Goal: Task Accomplishment & Management: Use online tool/utility

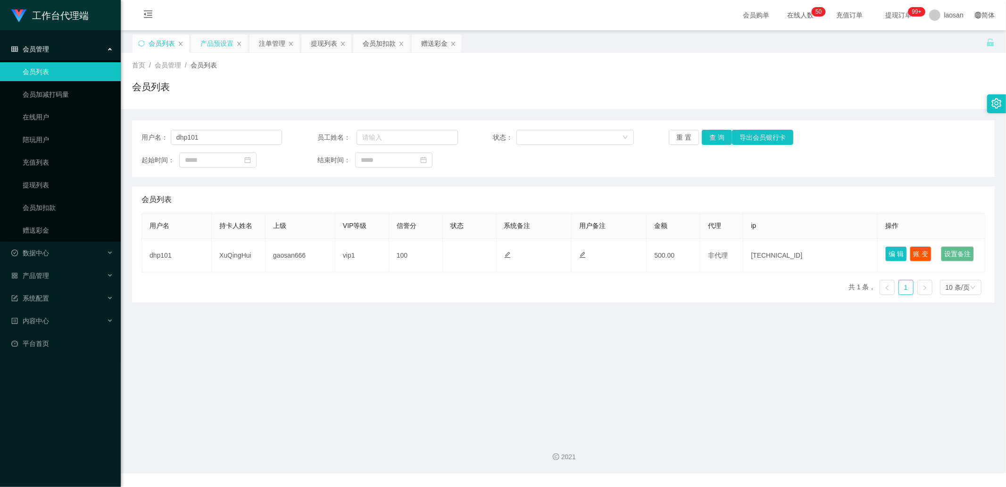
click at [215, 38] on div "产品预设置" at bounding box center [216, 43] width 33 height 18
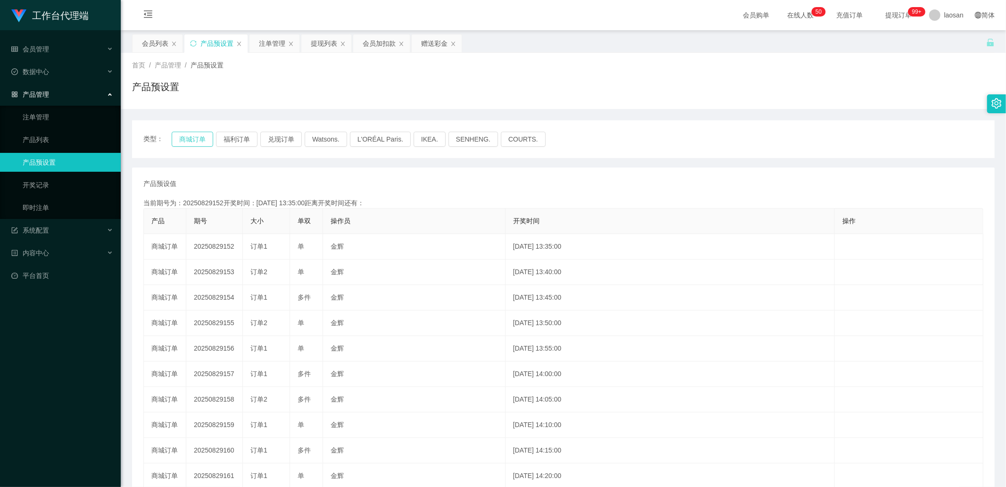
click at [208, 135] on button "商城订单" at bounding box center [193, 139] width 42 height 15
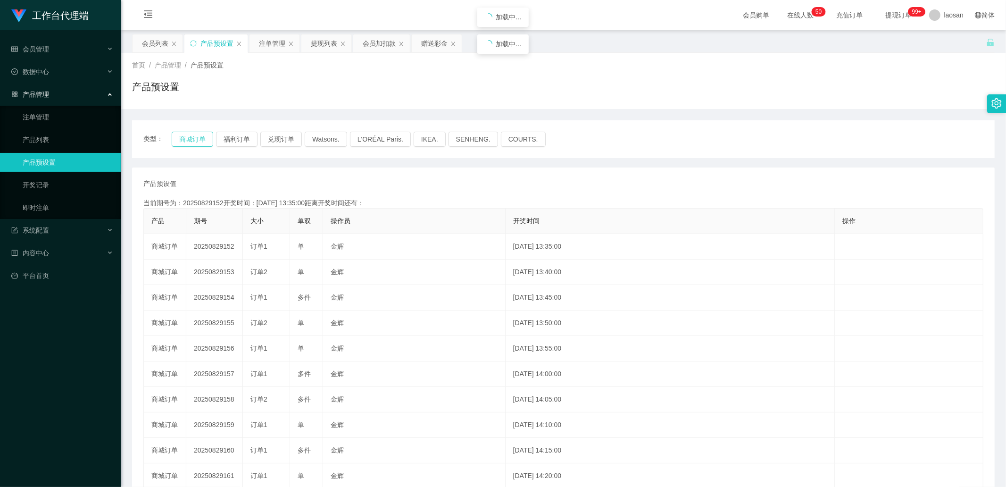
click at [208, 135] on button "商城订单" at bounding box center [193, 139] width 42 height 15
click at [57, 114] on link "注单管理" at bounding box center [68, 117] width 91 height 19
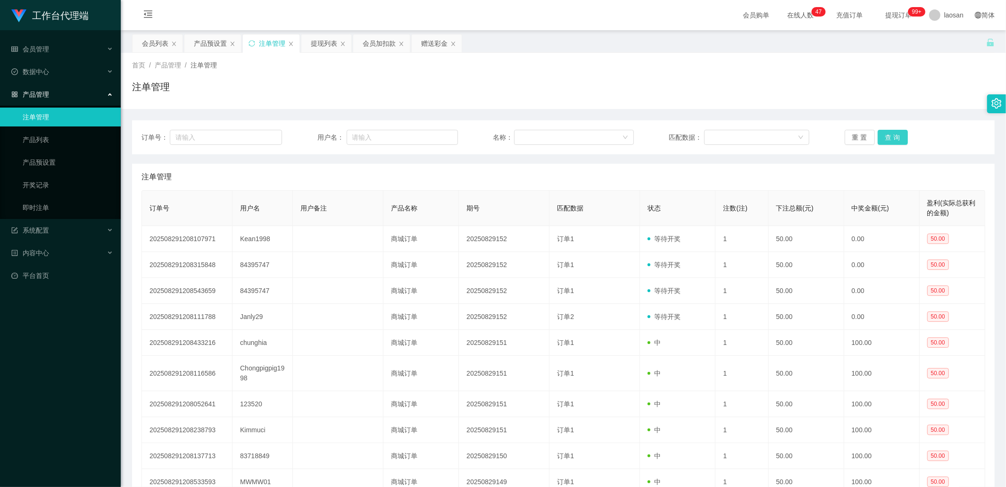
click at [894, 141] on button "查 询" at bounding box center [893, 137] width 30 height 15
click at [894, 141] on div "重 置 查 询" at bounding box center [915, 137] width 141 height 15
click at [894, 141] on button "查 询" at bounding box center [893, 137] width 30 height 15
click at [894, 141] on div "重 置 查 询" at bounding box center [915, 137] width 141 height 15
click at [894, 141] on button "查 询" at bounding box center [893, 137] width 30 height 15
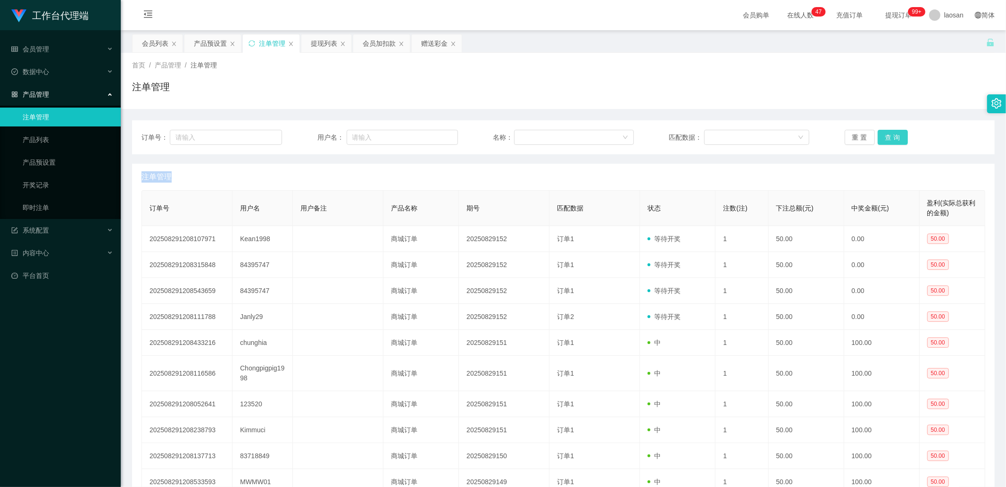
click at [894, 141] on div "重 置 查 询" at bounding box center [915, 137] width 141 height 15
click at [894, 141] on button "查 询" at bounding box center [893, 137] width 30 height 15
click at [894, 141] on div "重 置 查 询" at bounding box center [915, 137] width 141 height 15
click at [888, 137] on button "查 询" at bounding box center [893, 137] width 30 height 15
click at [888, 136] on div "重 置 查 询" at bounding box center [915, 137] width 141 height 15
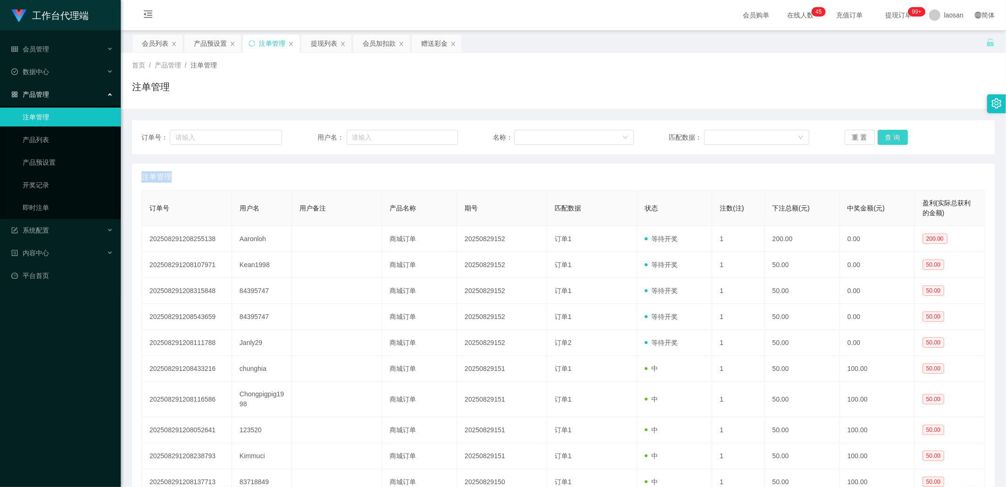
click at [892, 143] on button "查 询" at bounding box center [893, 137] width 30 height 15
click at [885, 134] on div "重 置 查 询" at bounding box center [915, 137] width 141 height 15
click at [885, 134] on button "查 询" at bounding box center [893, 137] width 30 height 15
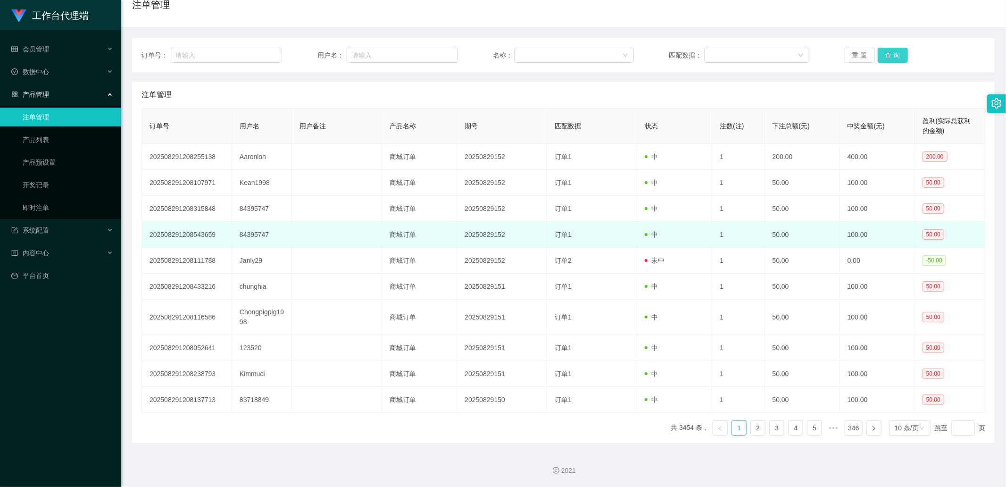
scroll to position [83, 0]
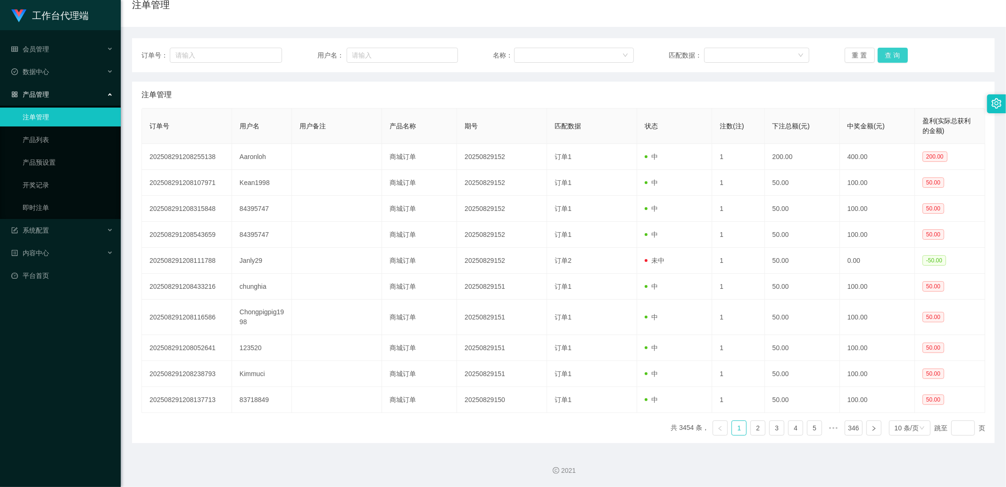
click at [886, 53] on button "查 询" at bounding box center [893, 55] width 30 height 15
click at [886, 53] on div "重 置 查 询" at bounding box center [915, 55] width 141 height 15
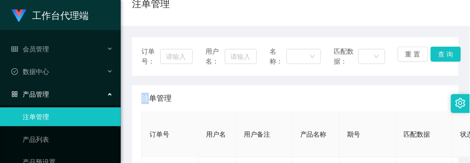
drag, startPoint x: 421, startPoint y: 85, endPoint x: 415, endPoint y: 35, distance: 50.4
click at [421, 85] on div "注单管理" at bounding box center [296, 98] width 308 height 26
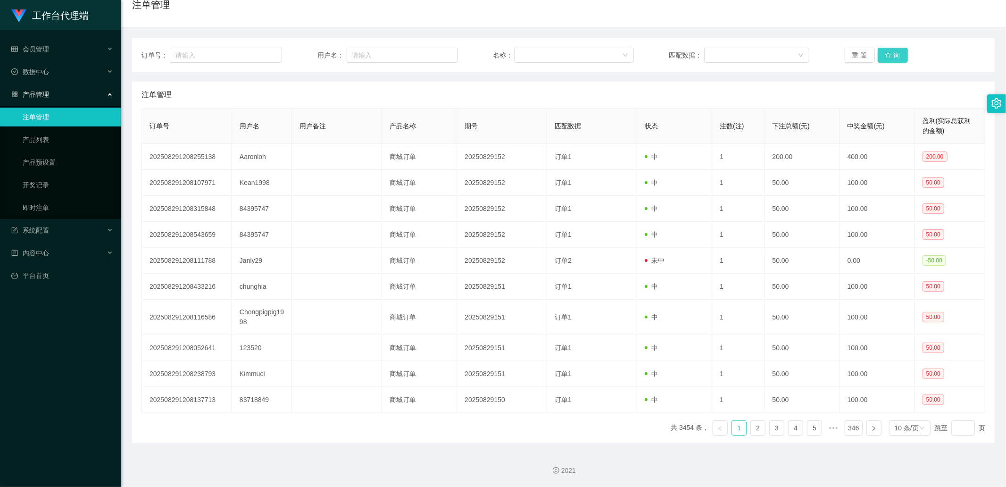
click at [889, 56] on button "查 询" at bounding box center [893, 55] width 30 height 15
click at [889, 56] on div "重 置 查 询" at bounding box center [915, 55] width 141 height 15
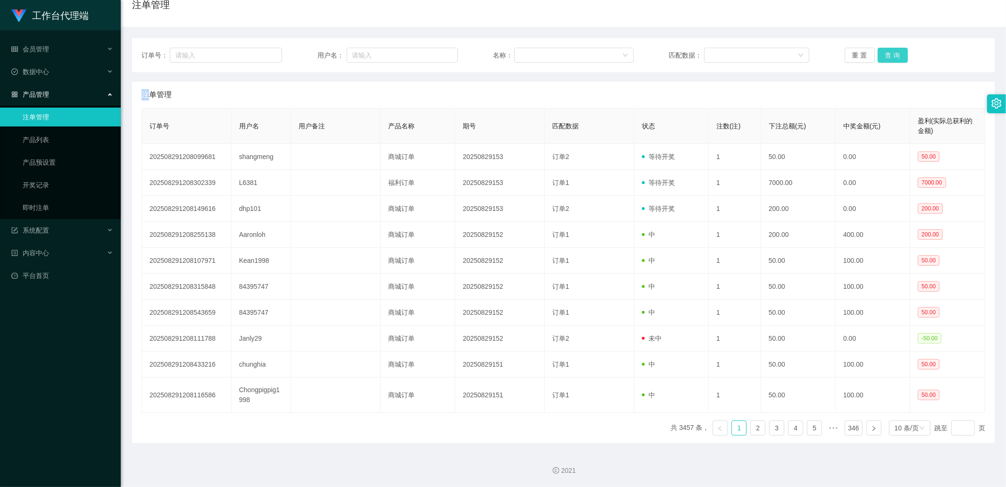
click at [889, 56] on button "查 询" at bounding box center [893, 55] width 30 height 15
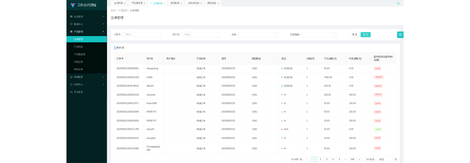
scroll to position [0, 0]
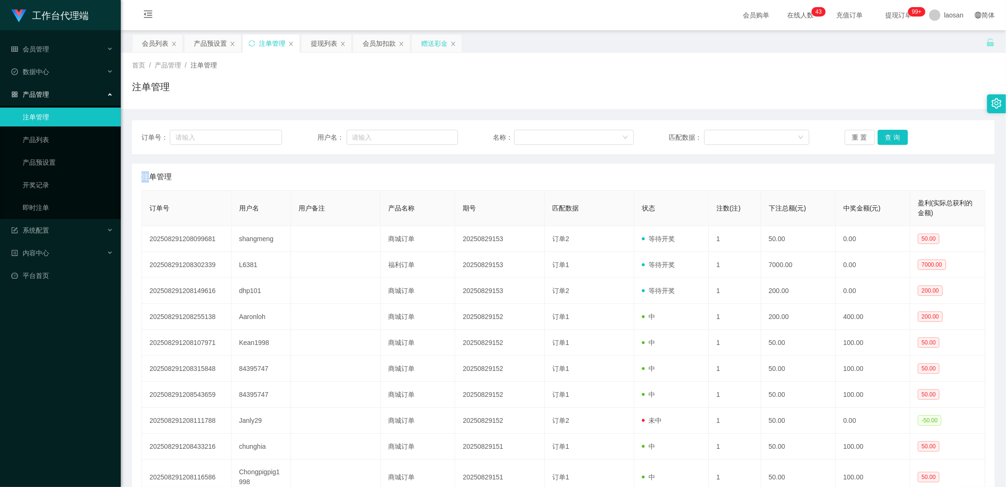
click at [425, 42] on div "赠送彩金" at bounding box center [434, 43] width 26 height 18
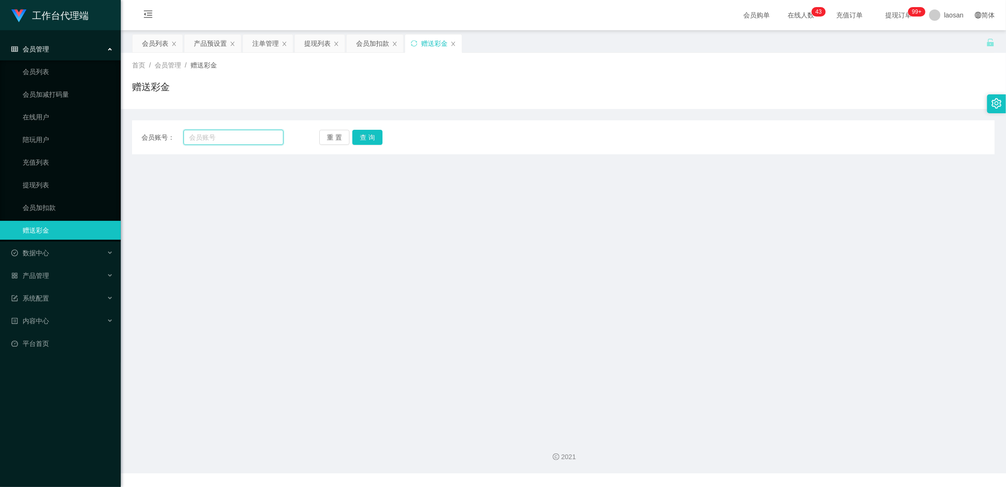
click at [264, 138] on input "text" at bounding box center [233, 137] width 100 height 15
paste input "Aihua8211"
type input "Aihua8211"
click at [349, 136] on div "重 置 查 询" at bounding box center [390, 137] width 142 height 15
click at [366, 138] on button "查 询" at bounding box center [367, 137] width 30 height 15
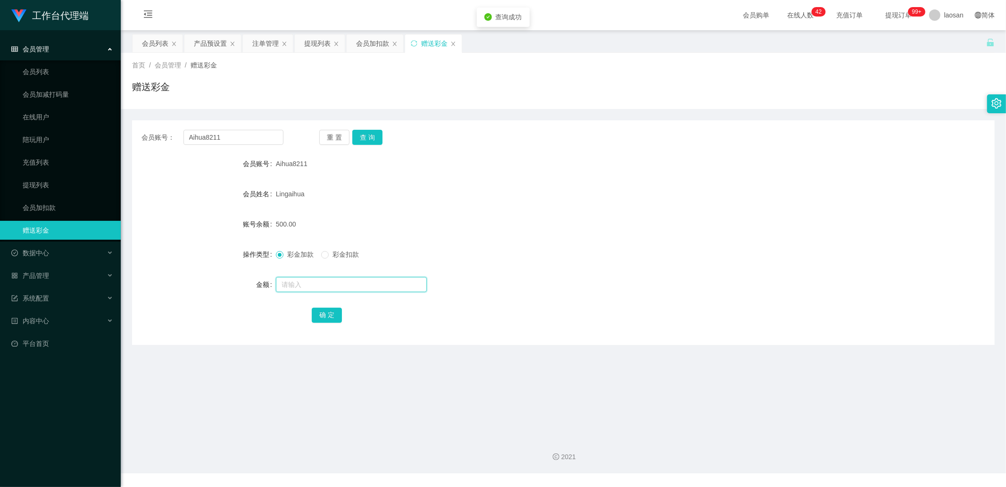
click at [301, 288] on input "text" at bounding box center [351, 284] width 151 height 15
type input "200"
click at [334, 312] on button "确 定" at bounding box center [327, 315] width 30 height 15
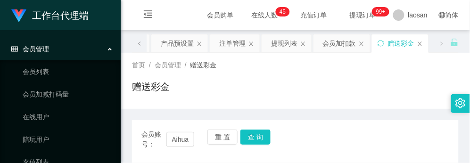
drag, startPoint x: 436, startPoint y: 71, endPoint x: 422, endPoint y: 74, distance: 14.5
click at [436, 71] on div "首页 / 会员管理 / 赠送彩金 / 赠送彩金" at bounding box center [295, 80] width 327 height 41
